Goal: Navigation & Orientation: Find specific page/section

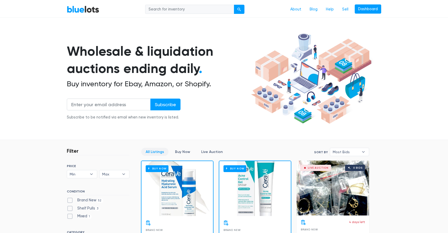
scroll to position [10, 0]
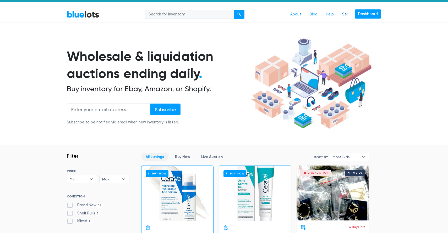
click at [344, 16] on link "Sell" at bounding box center [345, 14] width 15 height 10
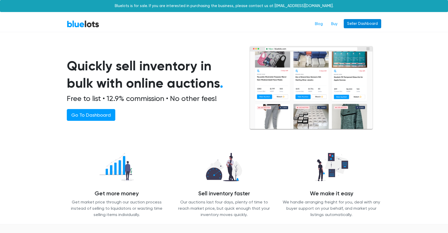
click at [358, 20] on link "Seller Dashboard" at bounding box center [362, 23] width 37 height 9
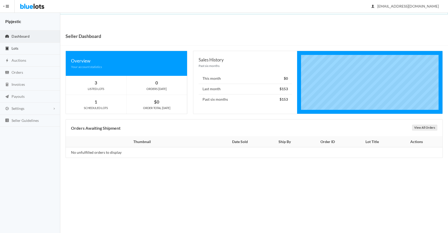
click at [19, 51] on link "Lots" at bounding box center [30, 49] width 60 height 12
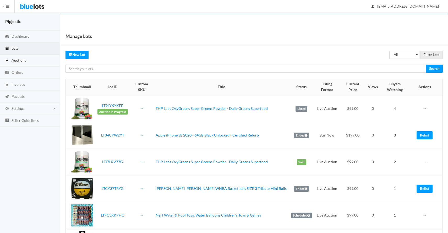
click at [28, 60] on link "Auctions" at bounding box center [30, 61] width 60 height 12
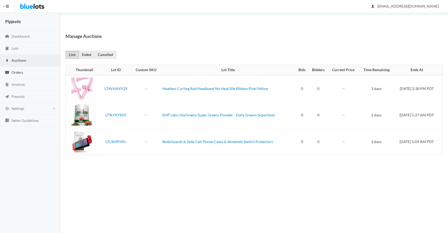
click at [32, 73] on link "Orders" at bounding box center [30, 73] width 60 height 12
